Goal: Task Accomplishment & Management: Manage account settings

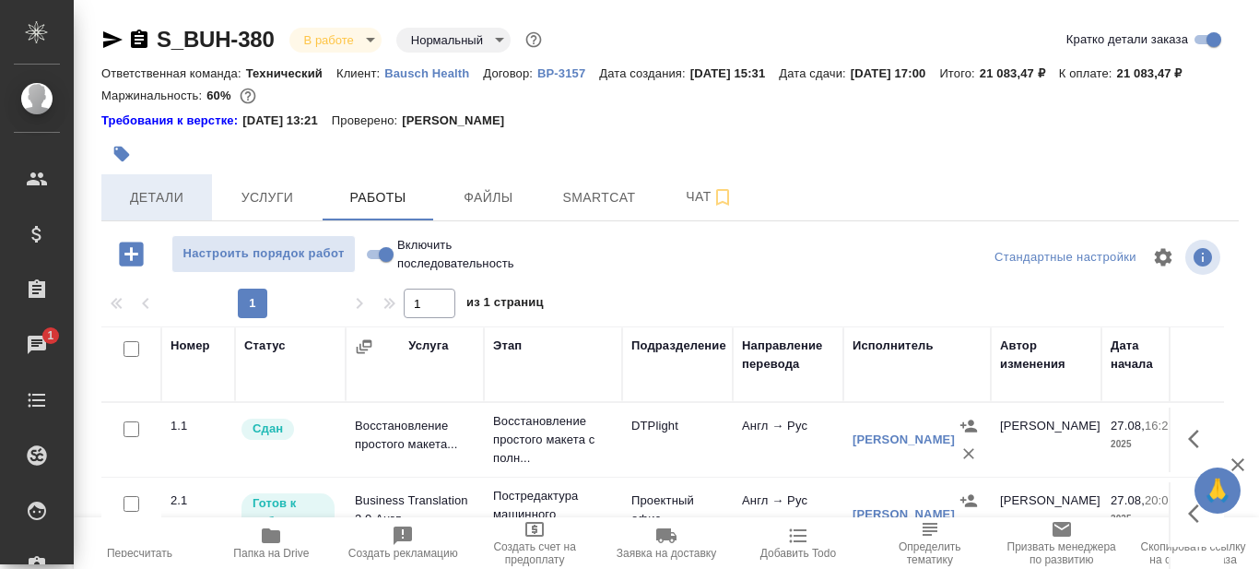
click at [179, 209] on span "Детали" at bounding box center [156, 197] width 88 height 23
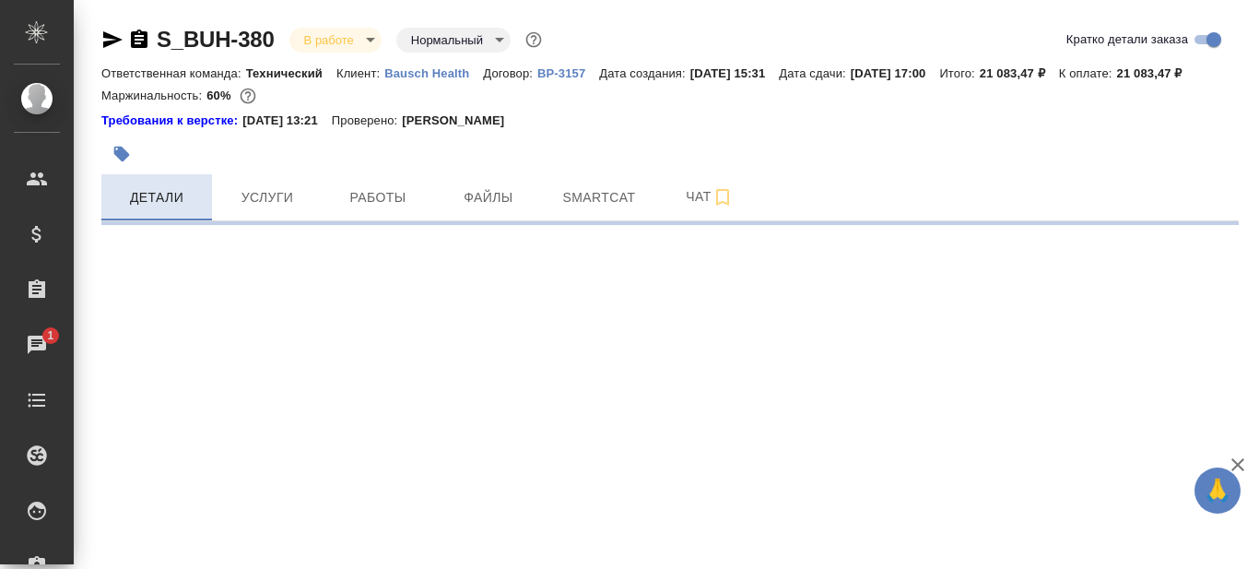
select select "RU"
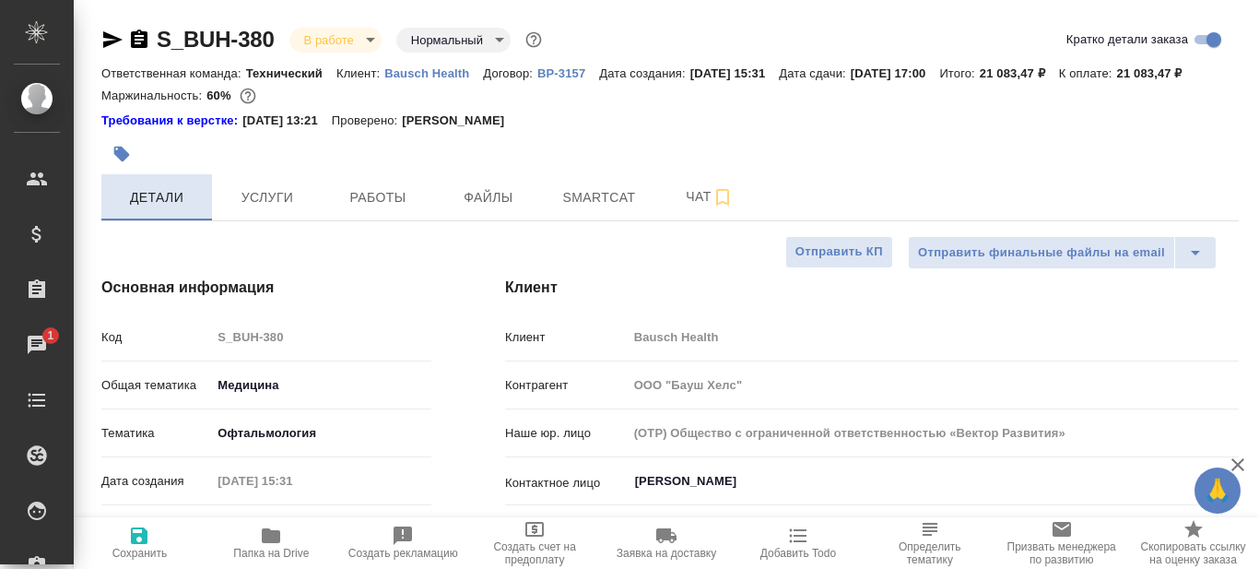
type textarea "x"
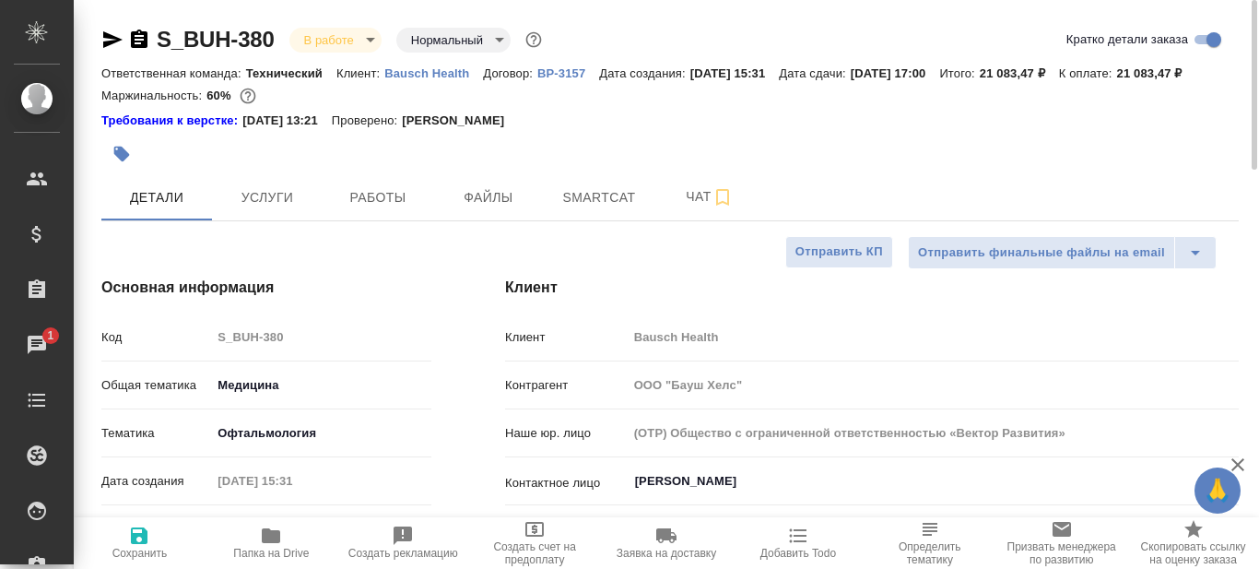
type textarea "x"
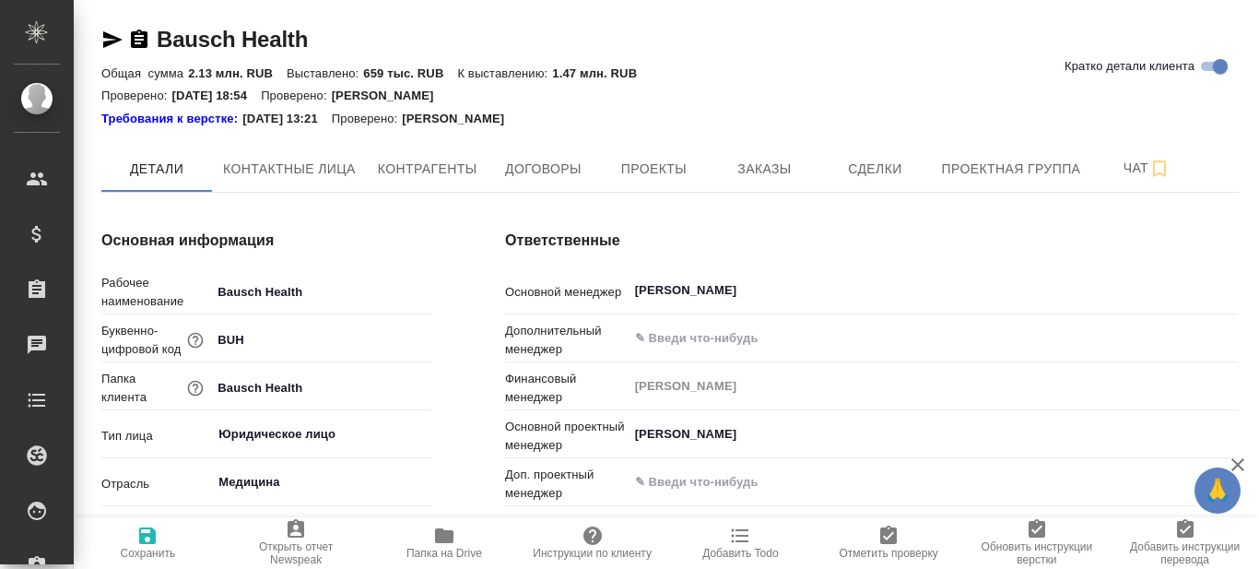
type input "(AU) Общество с ограниченной ответственностью "АЛС""
type textarea "x"
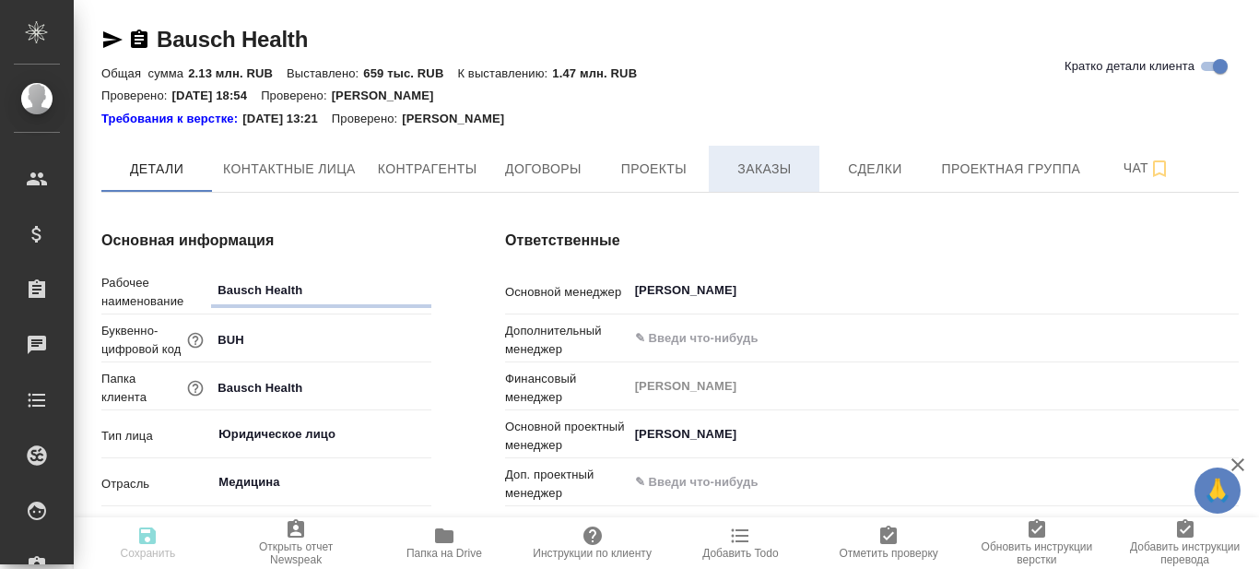
click at [768, 168] on span "Заказы" at bounding box center [764, 169] width 88 height 23
type textarea "x"
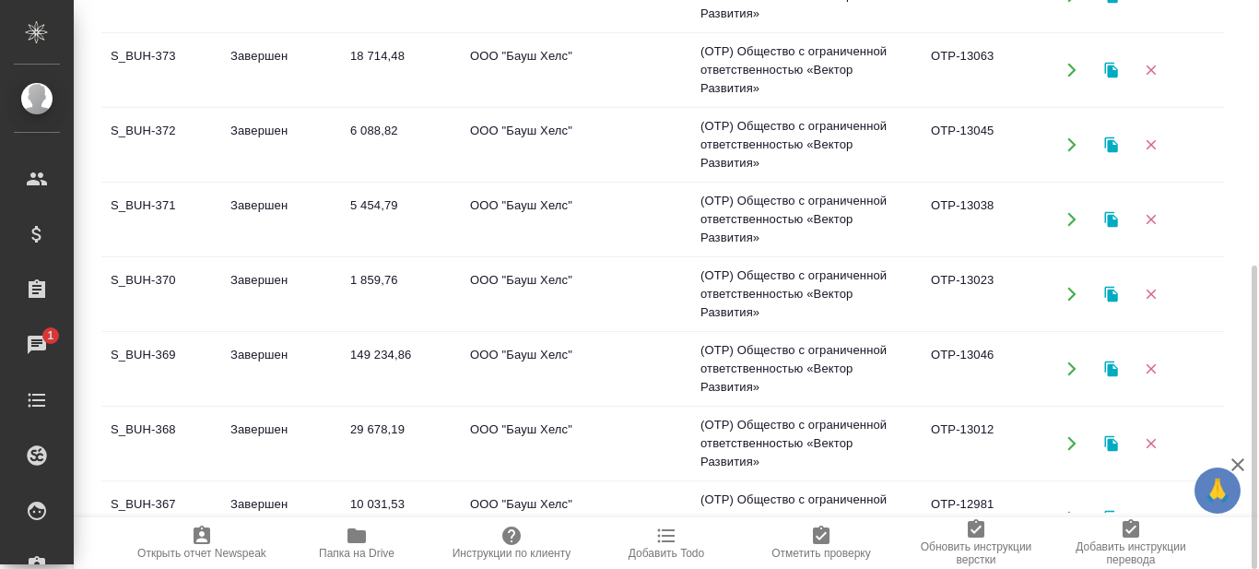
scroll to position [645, 0]
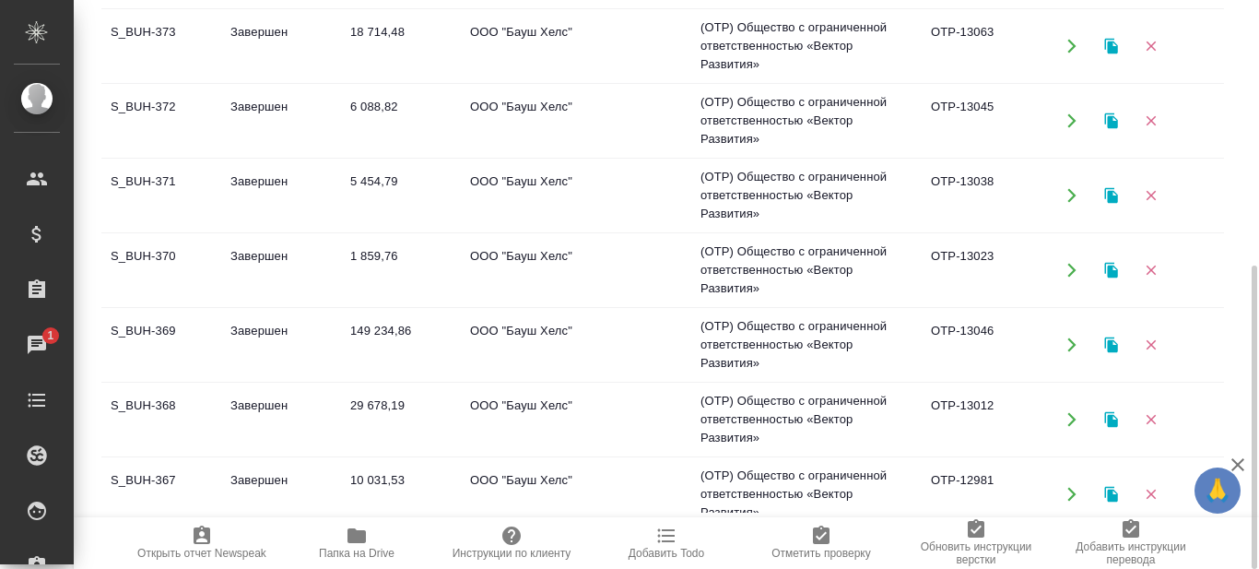
click at [157, 405] on td "S_BUH-368" at bounding box center [161, 419] width 120 height 65
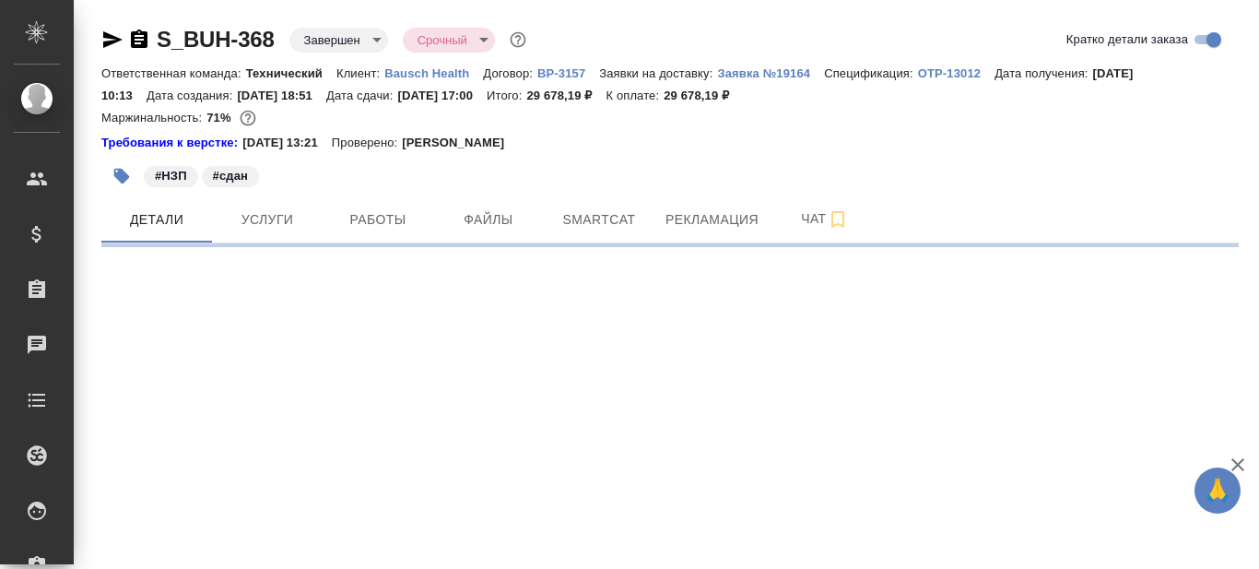
select select "RU"
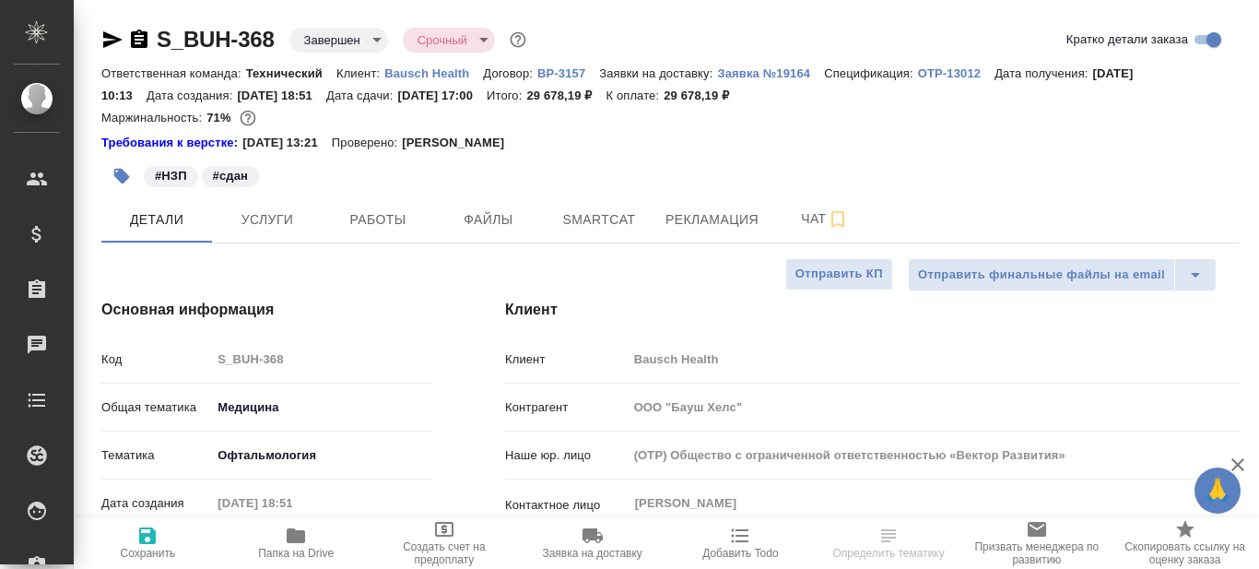
type textarea "x"
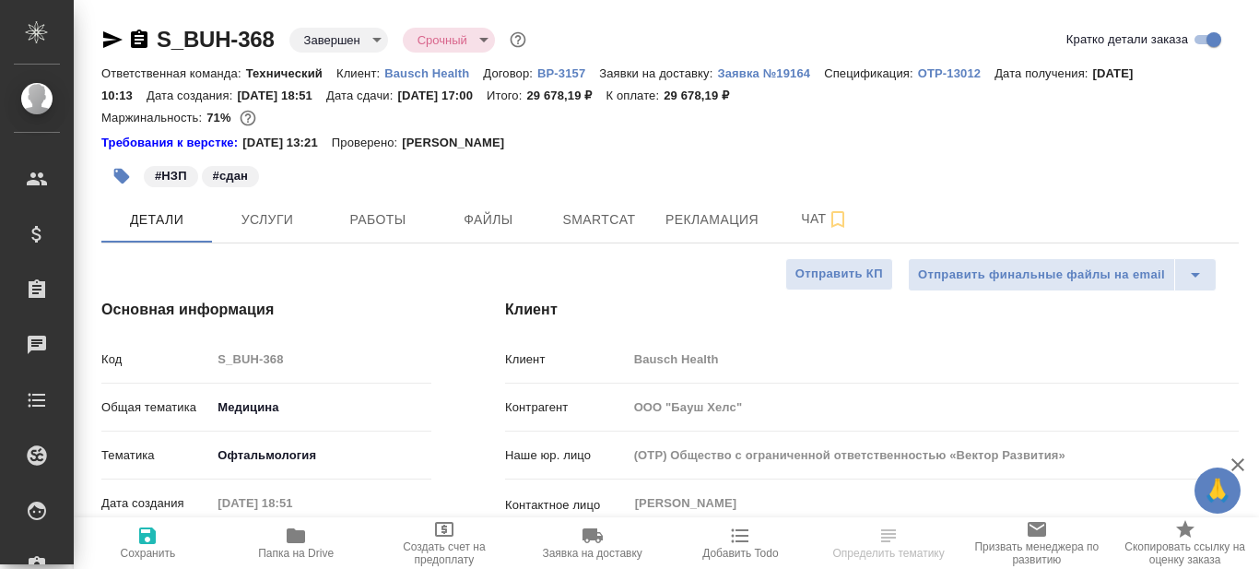
type textarea "x"
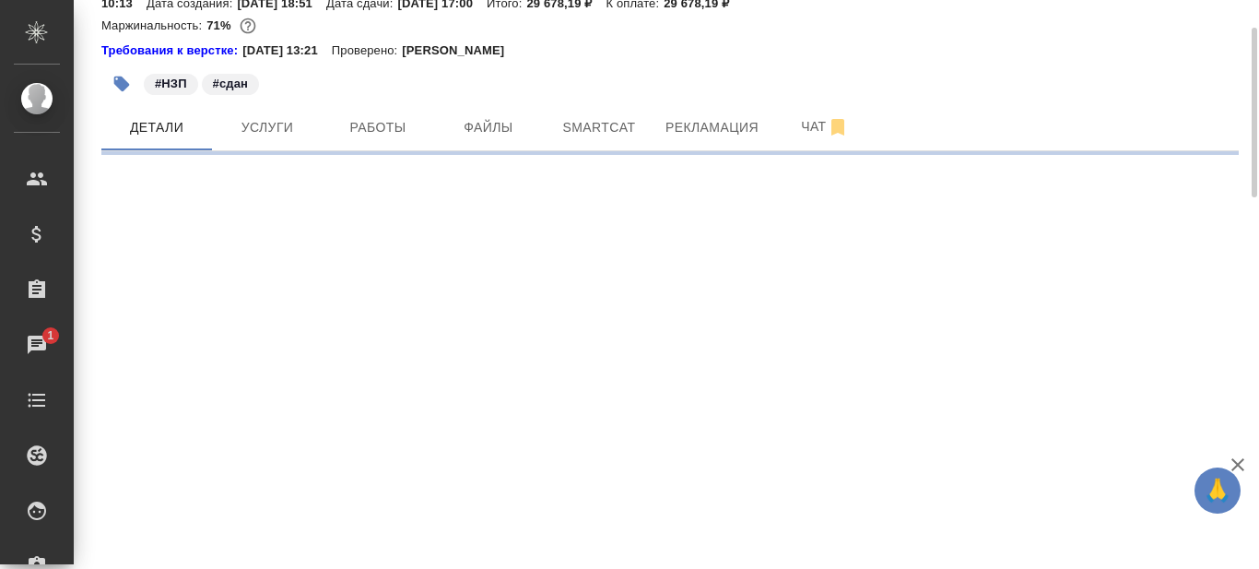
select select "RU"
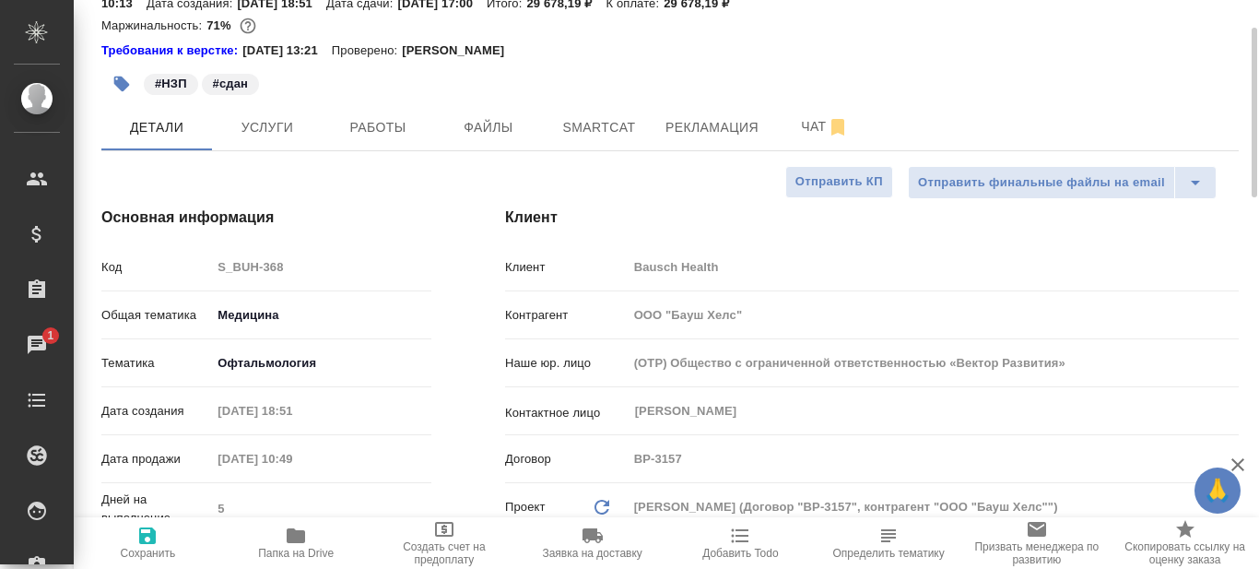
type textarea "x"
